Goal: Task Accomplishment & Management: Manage account settings

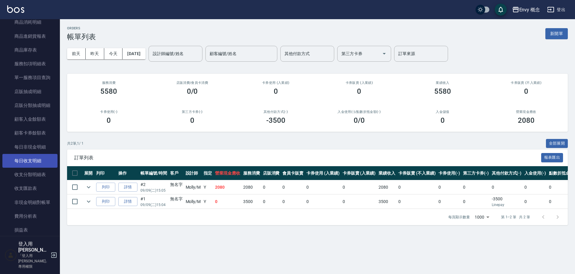
scroll to position [609, 0]
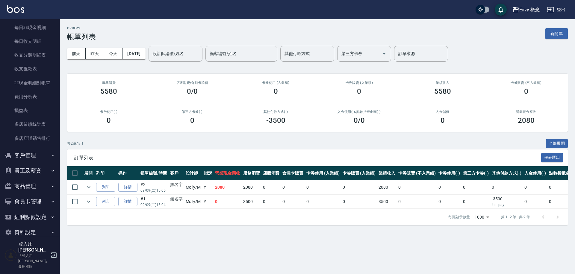
click at [41, 169] on button "員工及薪資" at bounding box center [29, 171] width 55 height 16
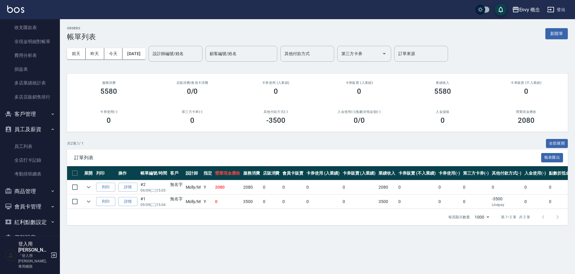
scroll to position [651, 0]
click at [556, 11] on button "登出" at bounding box center [556, 9] width 23 height 11
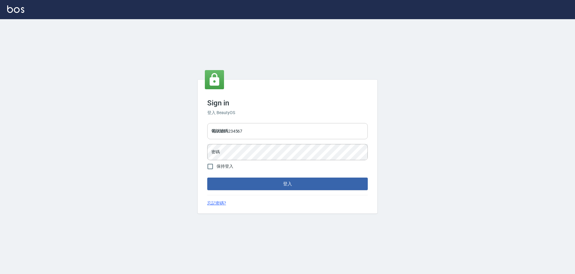
click at [253, 135] on input "9990001234567" at bounding box center [287, 131] width 161 height 16
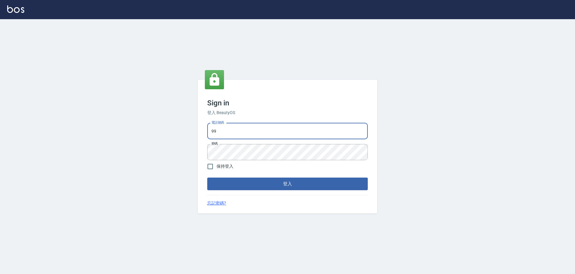
type input "9"
click at [247, 133] on input "0930889212" at bounding box center [287, 131] width 161 height 16
type input "09308892120"
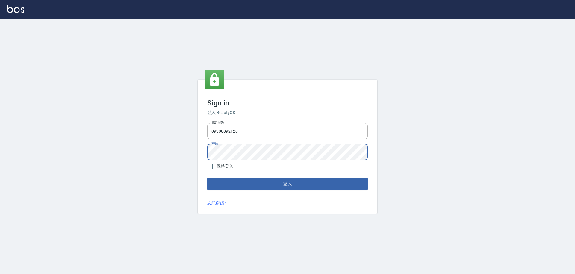
click at [207, 153] on div "電話號碼 [PHONE_NUMBER] 電話號碼 密碼 密碼" at bounding box center [287, 142] width 165 height 42
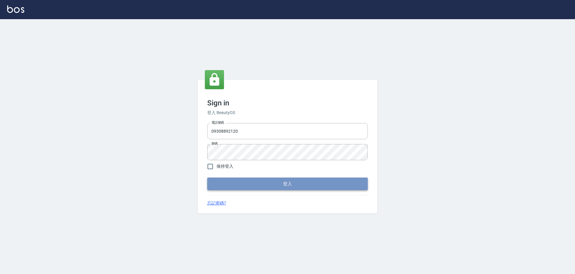
click at [304, 186] on button "登入" at bounding box center [287, 184] width 161 height 13
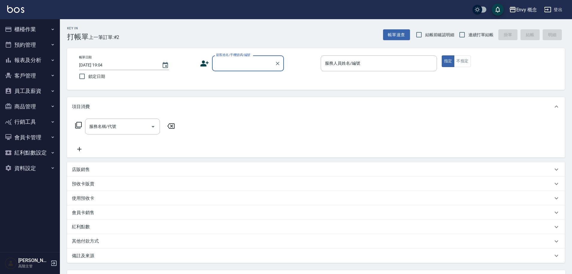
click at [40, 32] on button "櫃檯作業" at bounding box center [29, 30] width 55 height 16
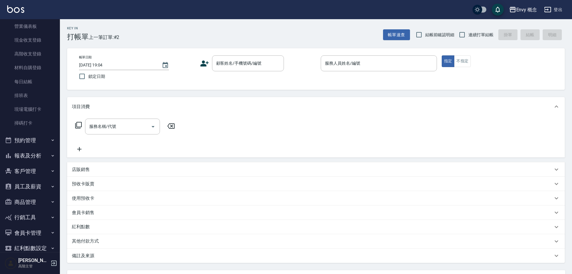
scroll to position [102, 0]
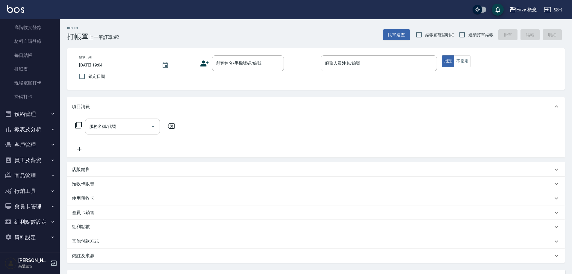
click at [39, 128] on button "報表及分析" at bounding box center [29, 130] width 55 height 16
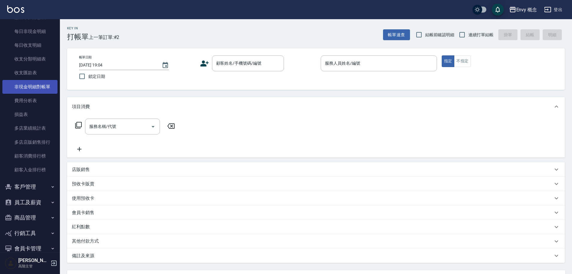
scroll to position [703, 0]
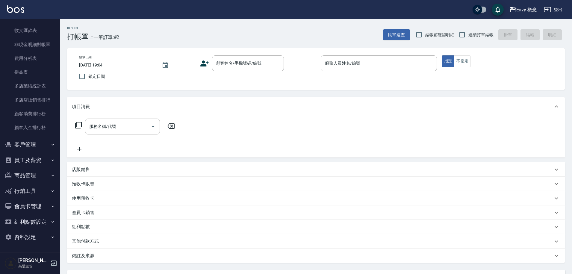
click at [32, 157] on button "員工及薪資" at bounding box center [29, 161] width 55 height 16
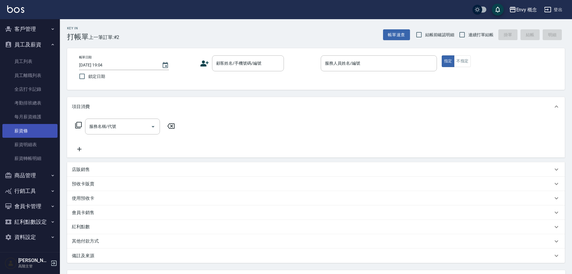
click at [37, 133] on link "薪資條" at bounding box center [29, 131] width 55 height 14
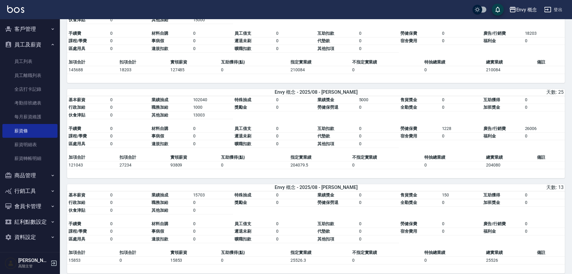
scroll to position [282, 0]
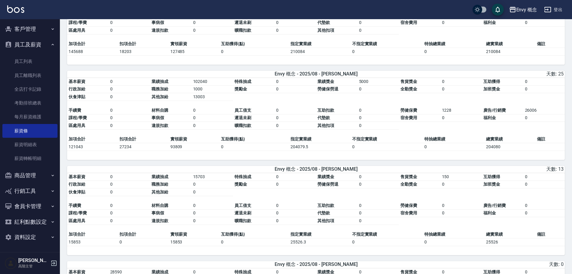
drag, startPoint x: 168, startPoint y: 152, endPoint x: 185, endPoint y: 150, distance: 16.2
click at [185, 150] on td "93809" at bounding box center [194, 147] width 51 height 8
drag, startPoint x: 170, startPoint y: 150, endPoint x: 185, endPoint y: 150, distance: 15.6
click at [185, 150] on td "93809" at bounding box center [194, 147] width 51 height 8
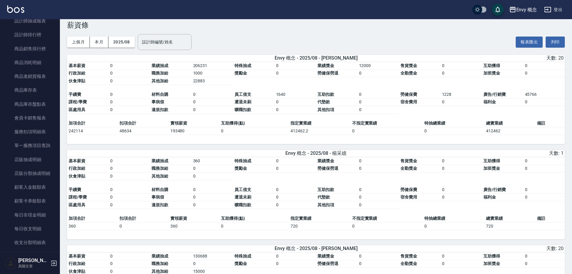
scroll to position [0, 0]
